Goal: Information Seeking & Learning: Learn about a topic

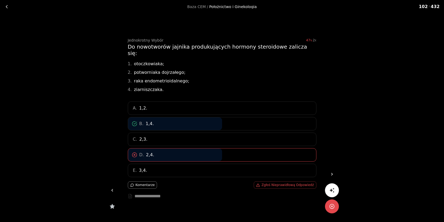
click at [331, 174] on icon at bounding box center [331, 173] width 5 height 5
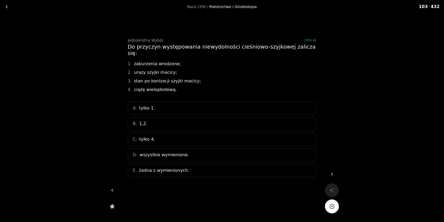
click at [176, 151] on span "wszystkie wymienione." at bounding box center [164, 154] width 49 height 6
click at [332, 209] on button "Na pewno?" at bounding box center [332, 206] width 14 height 14
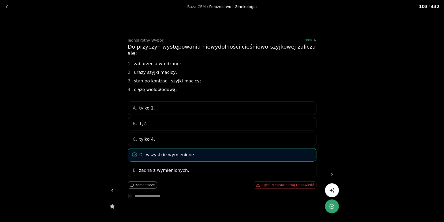
click at [335, 175] on link at bounding box center [332, 174] width 14 height 14
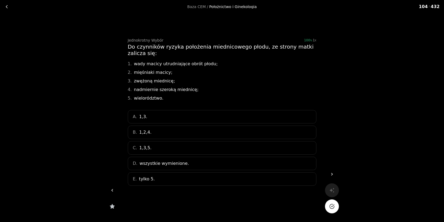
click at [154, 131] on div "B. 1,2,4." at bounding box center [222, 131] width 189 height 13
click at [335, 203] on button "Na pewno?" at bounding box center [332, 206] width 14 height 14
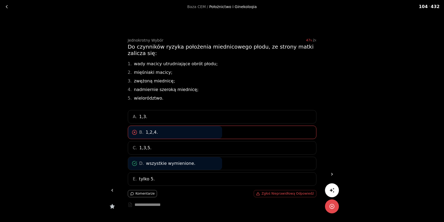
click at [329, 172] on icon at bounding box center [331, 173] width 5 height 5
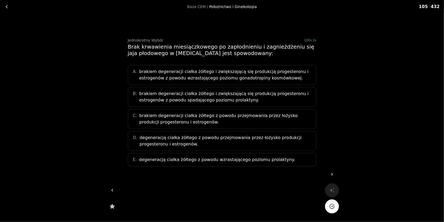
click at [286, 72] on span "brakiem degeneracji ciałka żółtego i zwiększającą się produkcją progesteronu i …" at bounding box center [226, 74] width 174 height 13
click at [325, 207] on button "Na pewno?" at bounding box center [332, 206] width 14 height 14
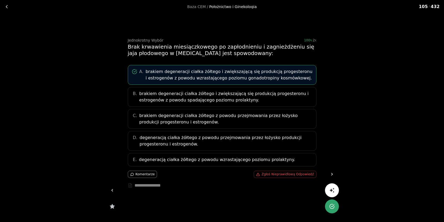
click at [329, 172] on icon at bounding box center [331, 173] width 5 height 5
